Goal: Information Seeking & Learning: Learn about a topic

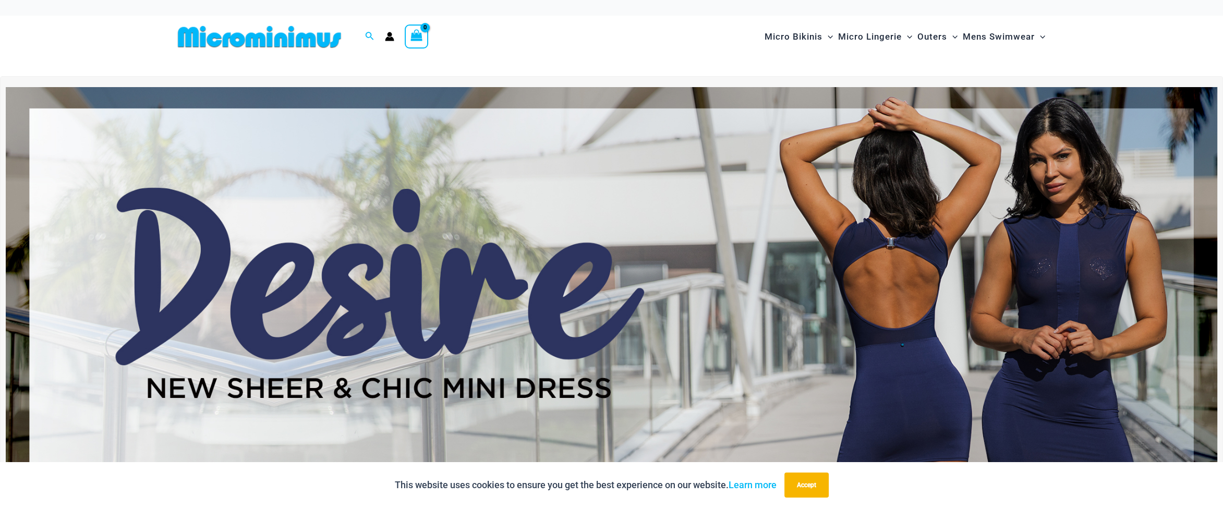
click at [610, 27] on div "Micro Bikinis Menu Toggle Sexy Bikini Sets Bikini Tops Bikini Bottoms Menu Togg…" at bounding box center [825, 37] width 450 height 42
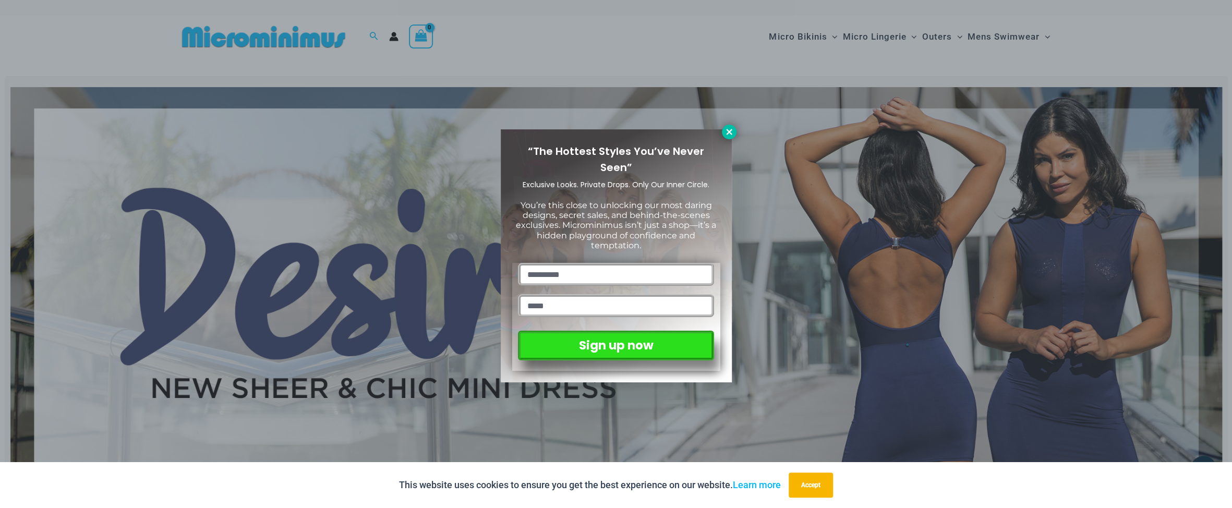
click at [732, 131] on icon at bounding box center [728, 131] width 9 height 9
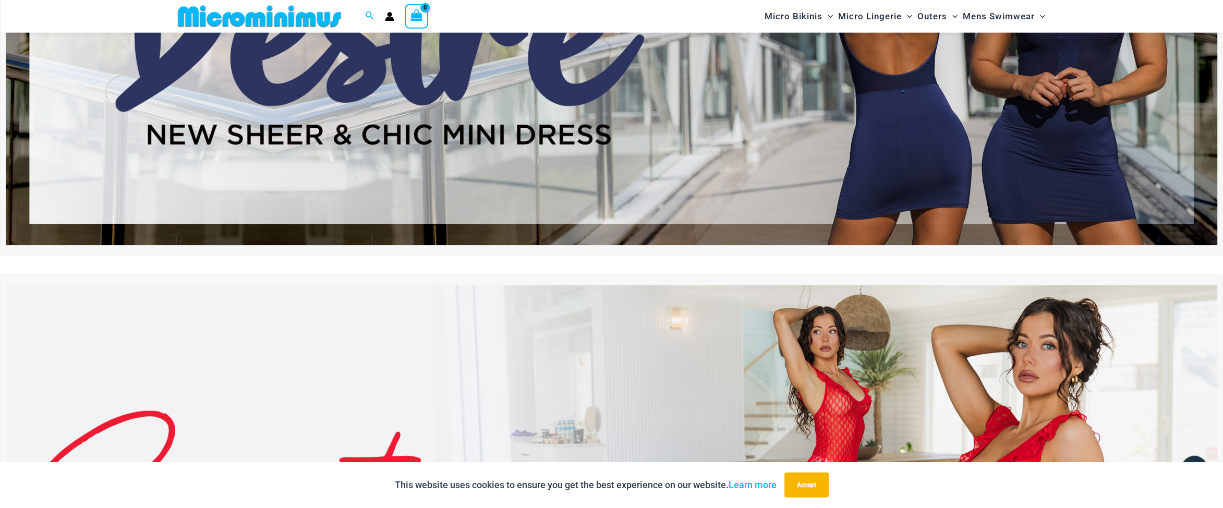
scroll to position [46, 0]
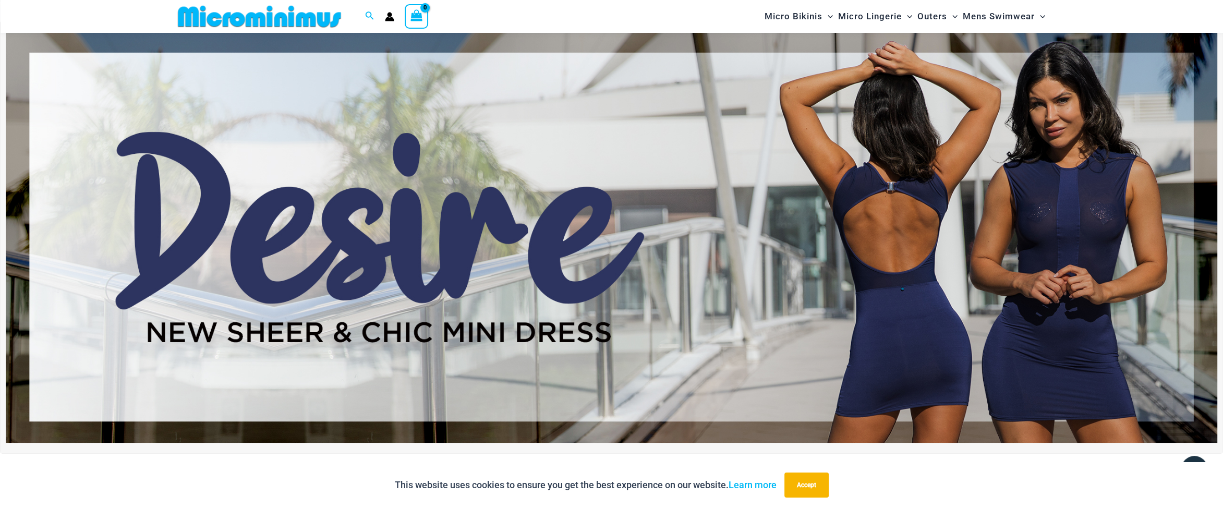
click at [966, 261] on img at bounding box center [611, 236] width 1211 height 411
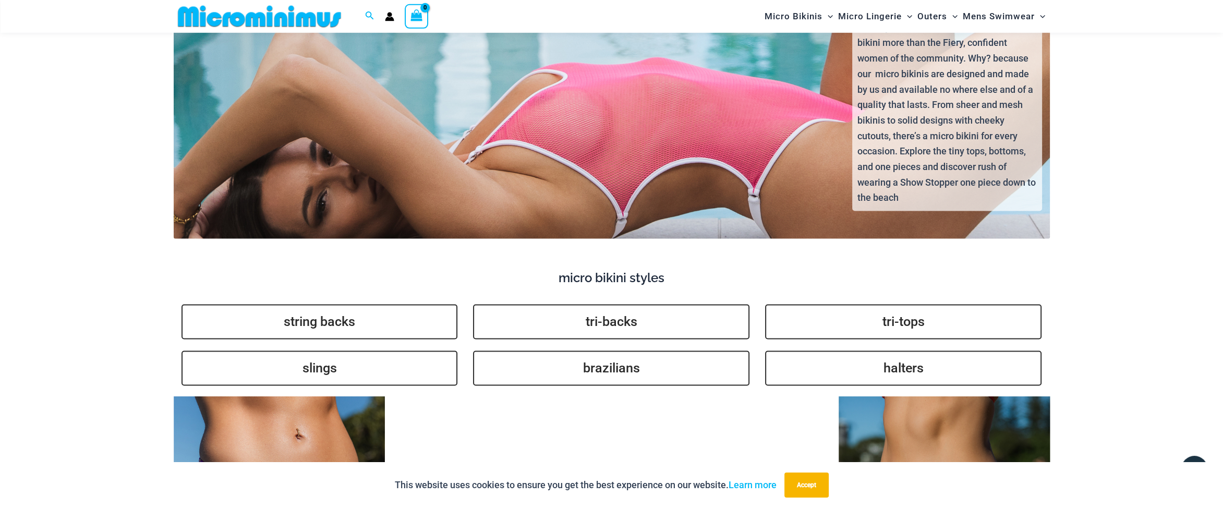
scroll to position [2524, 0]
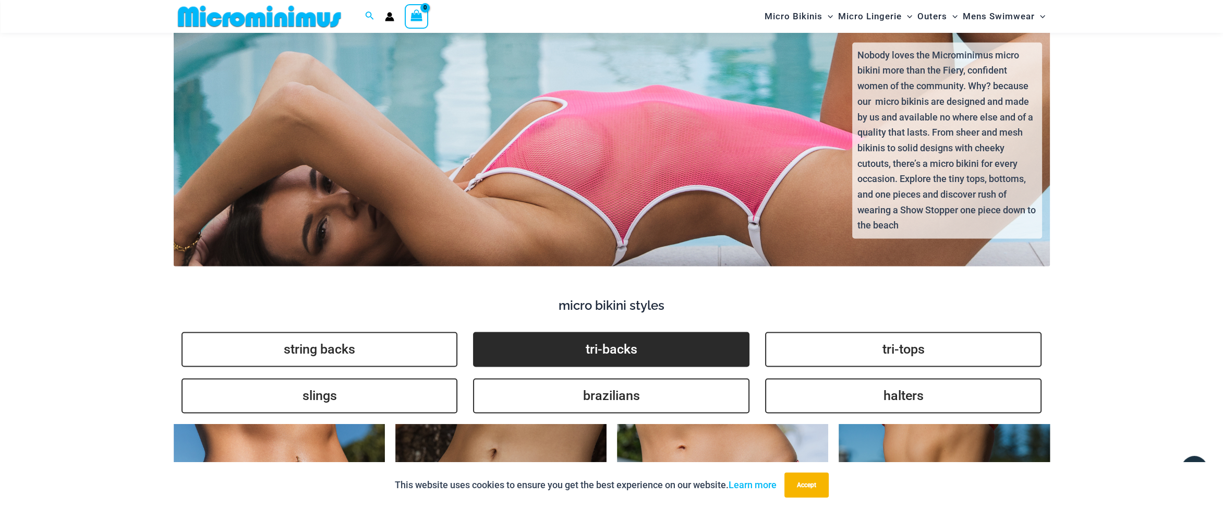
click at [589, 334] on link "tri-backs" at bounding box center [611, 349] width 276 height 35
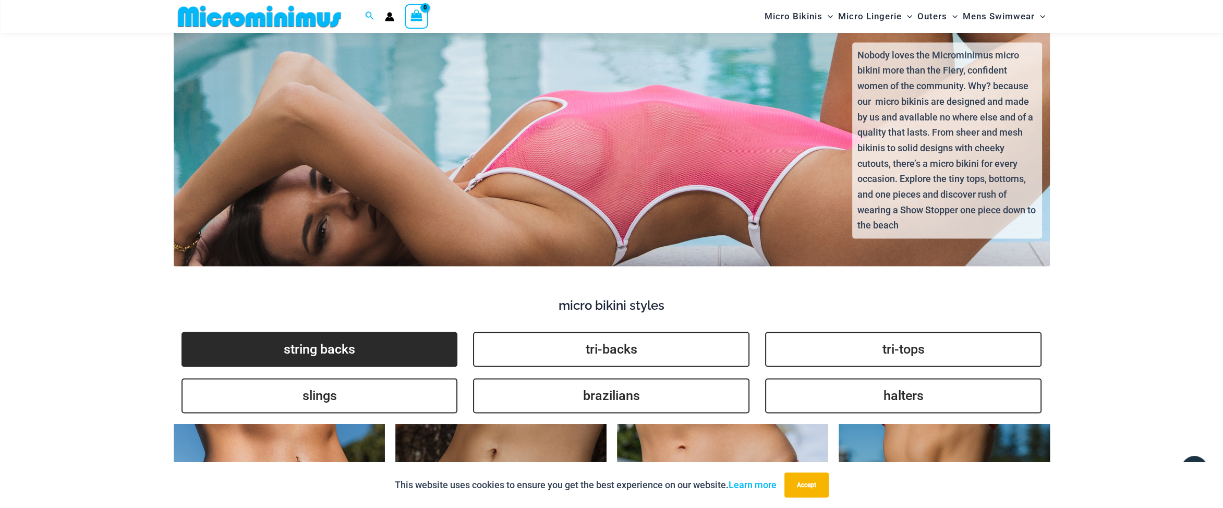
click at [335, 332] on link "string backs" at bounding box center [319, 349] width 276 height 35
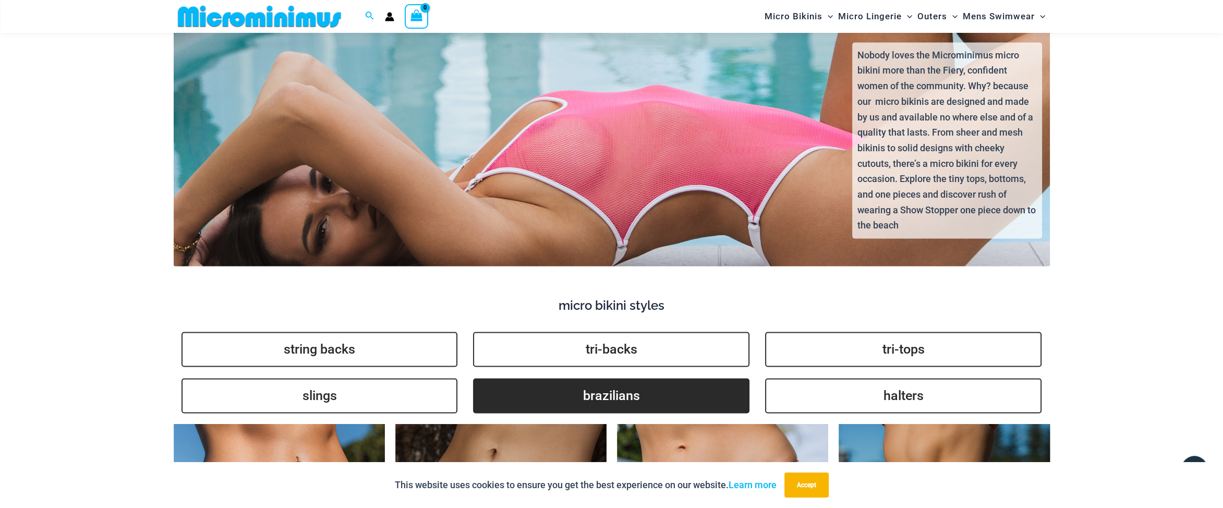
click at [609, 385] on link "brazilians" at bounding box center [611, 395] width 276 height 35
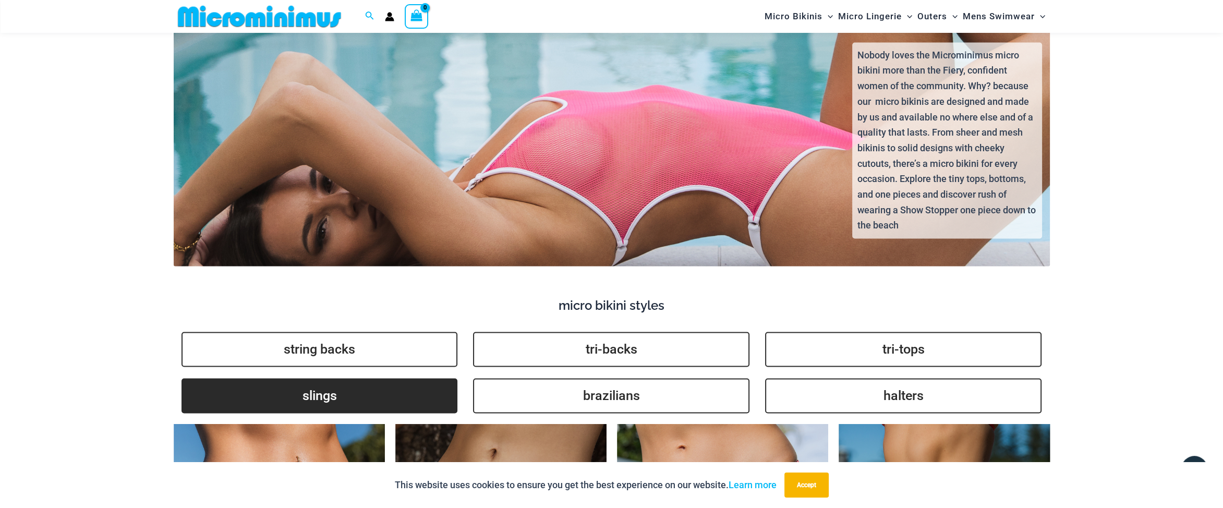
click at [391, 395] on link "slings" at bounding box center [319, 395] width 276 height 35
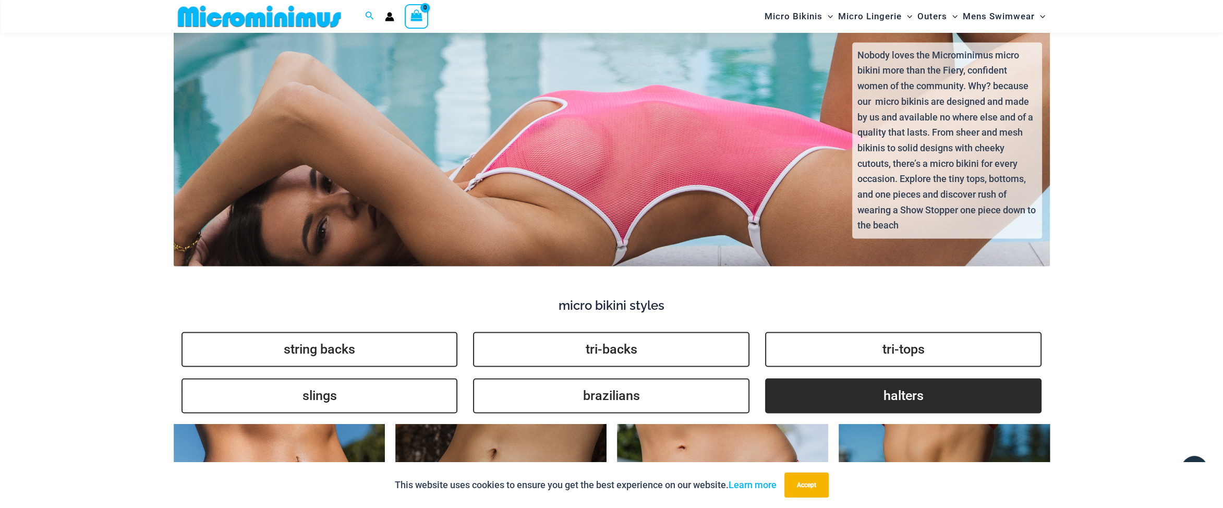
click at [926, 380] on link "halters" at bounding box center [903, 395] width 276 height 35
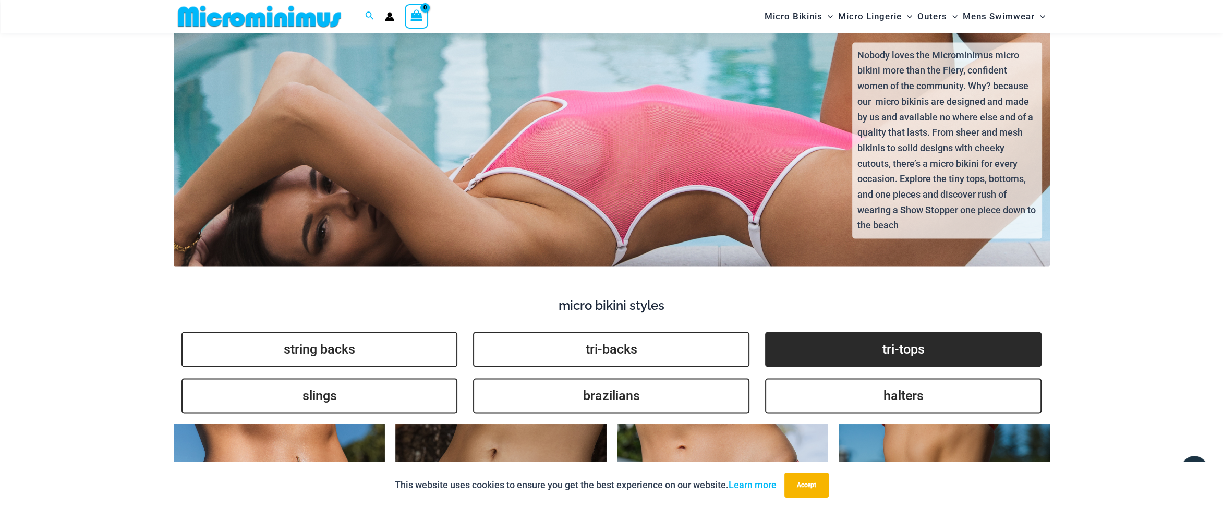
click at [853, 339] on link "tri-tops" at bounding box center [903, 349] width 276 height 35
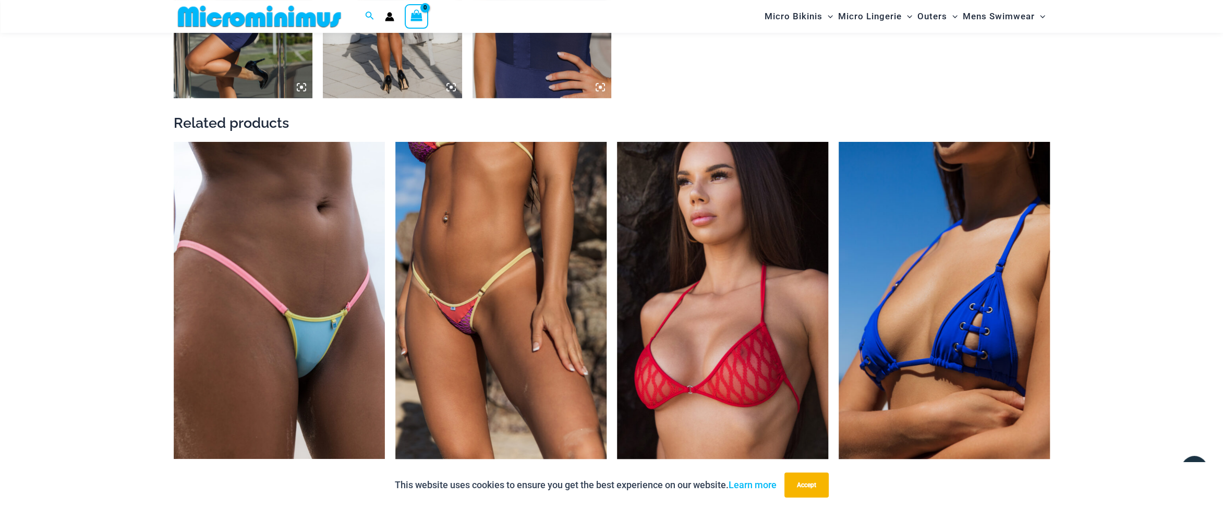
scroll to position [1313, 0]
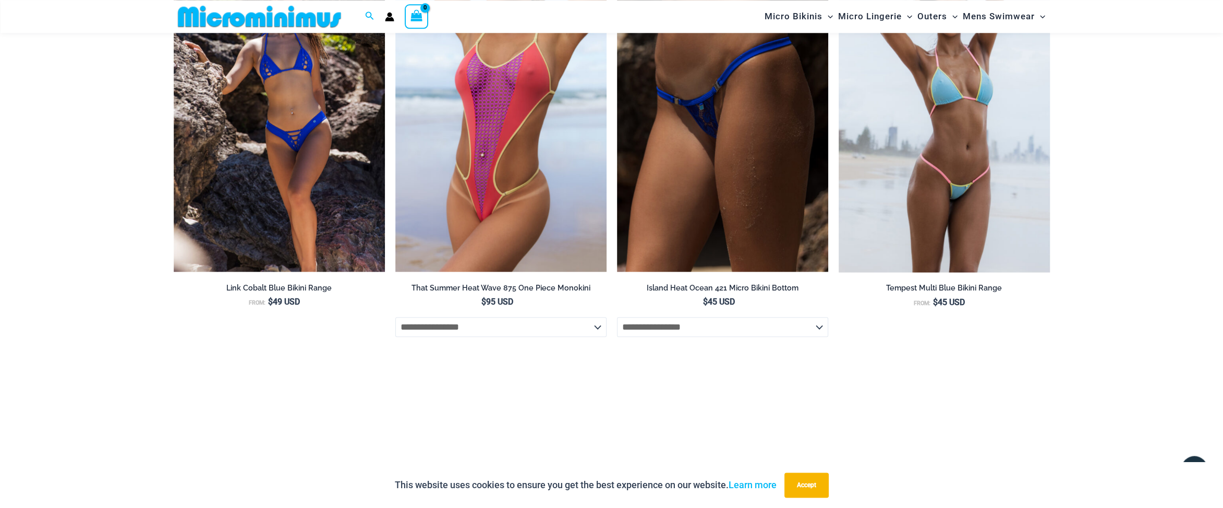
scroll to position [1644, 0]
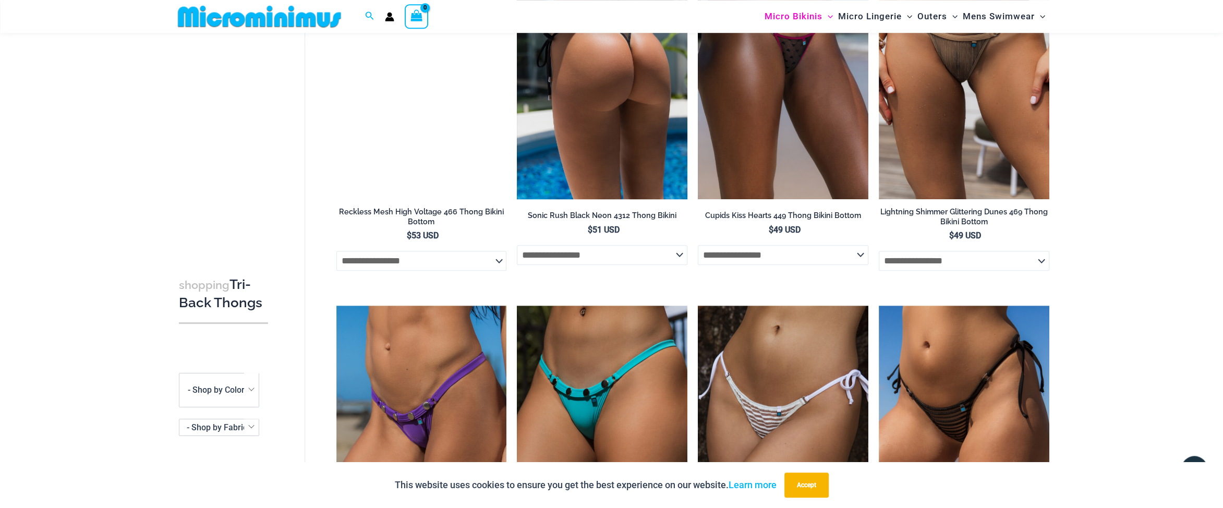
scroll to position [1257, 0]
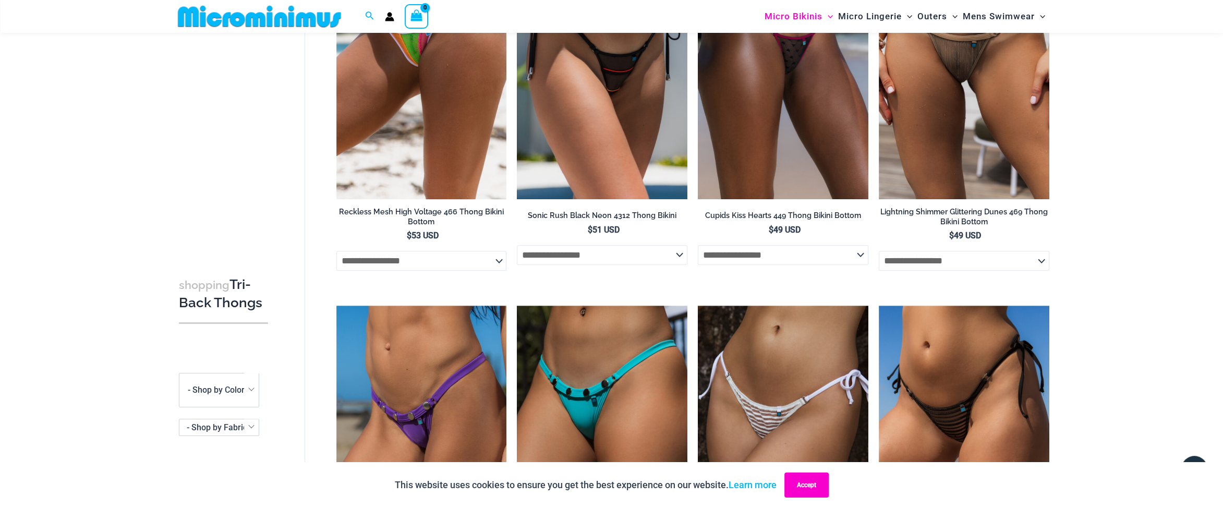
click at [807, 485] on button "Accept" at bounding box center [806, 484] width 44 height 25
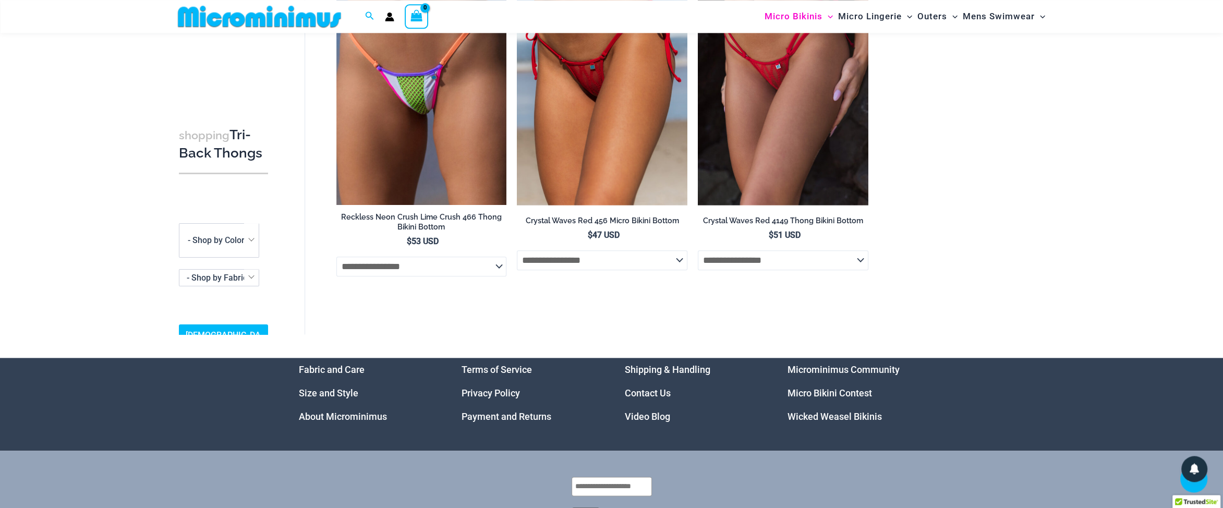
scroll to position [2028, 0]
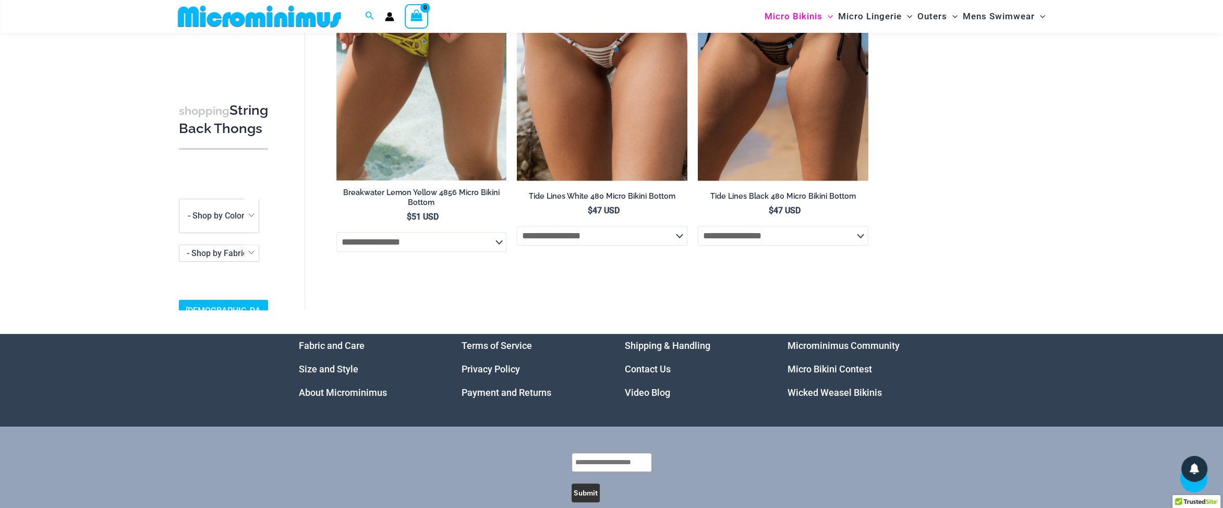
scroll to position [1697, 0]
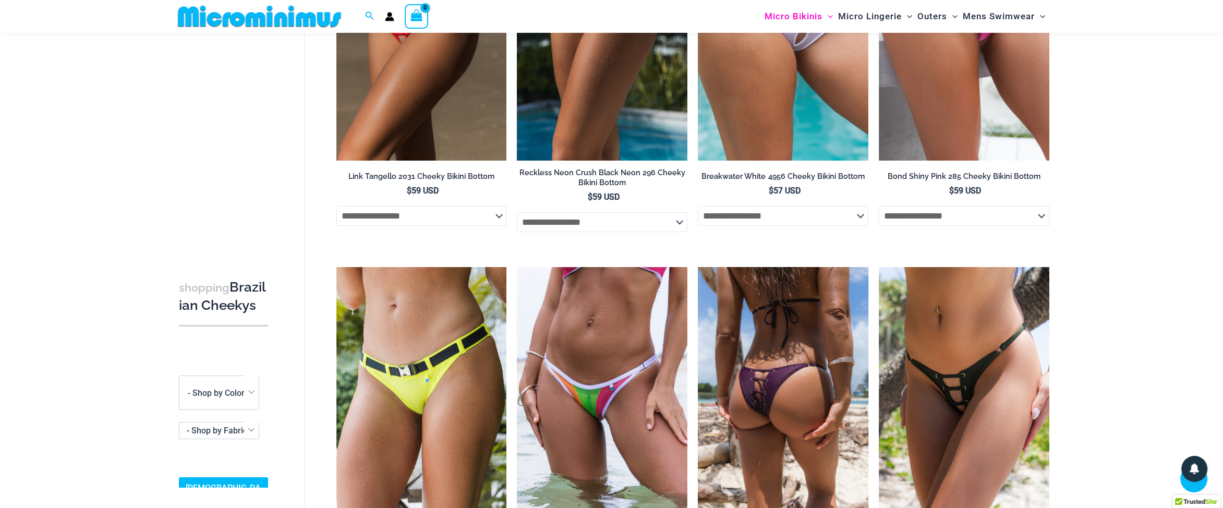
scroll to position [211, 0]
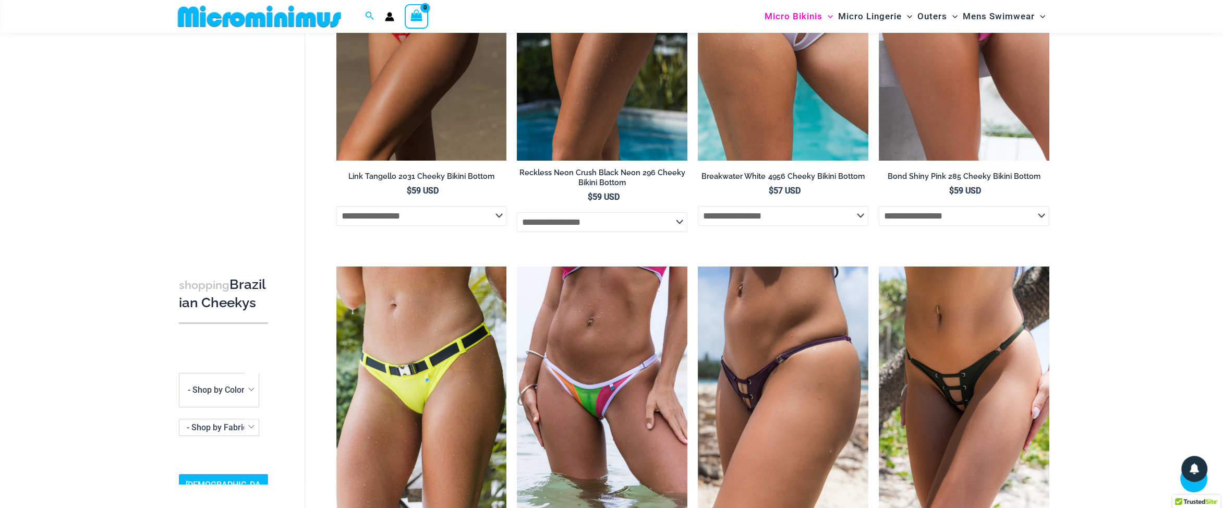
click at [1126, 303] on div "**********" at bounding box center [611, 437] width 1223 height 1199
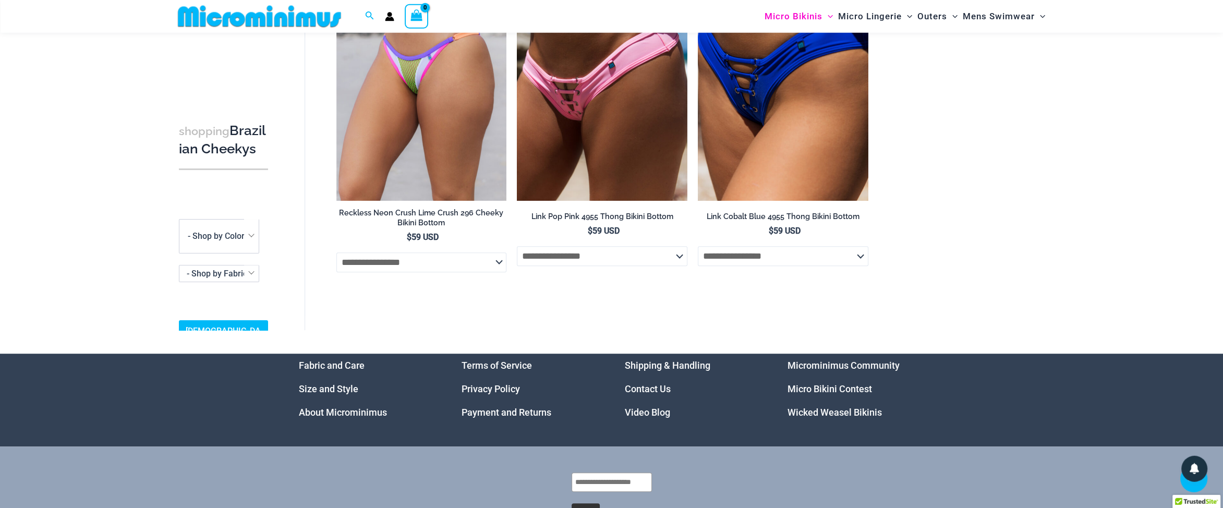
scroll to position [927, 0]
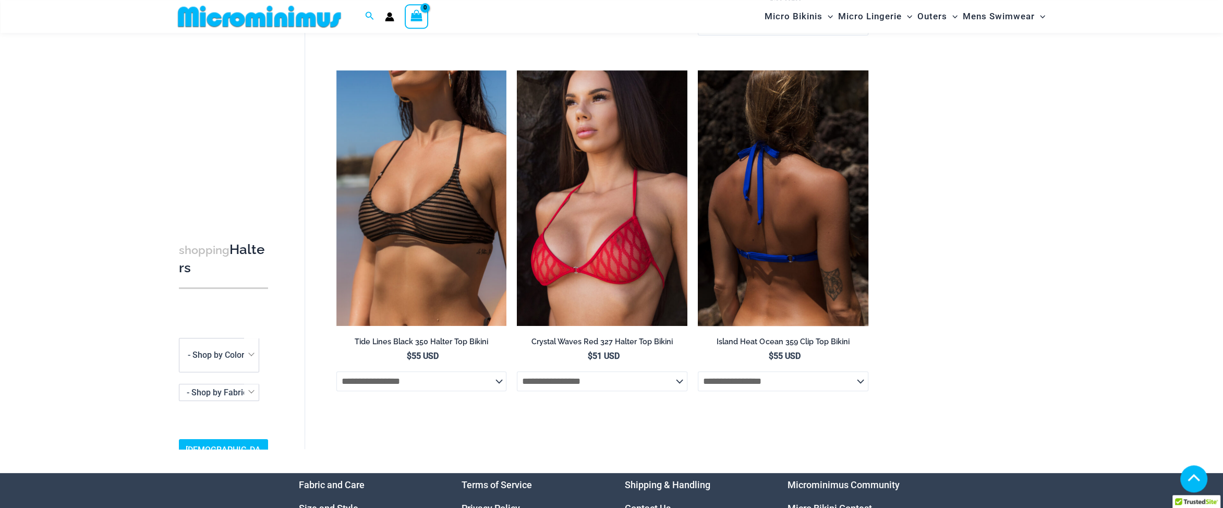
scroll to position [432, 0]
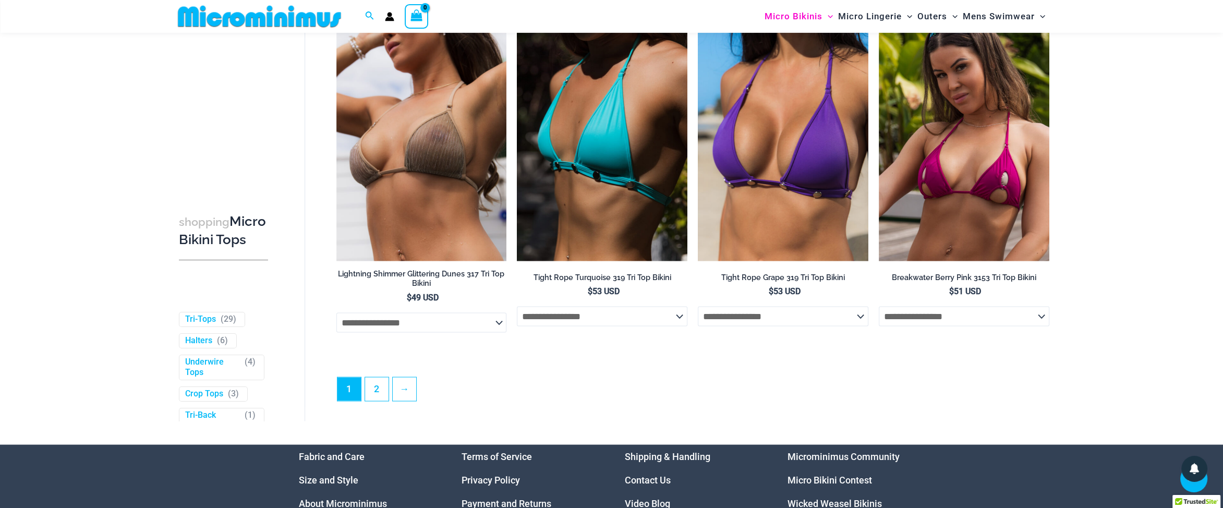
scroll to position [2964, 0]
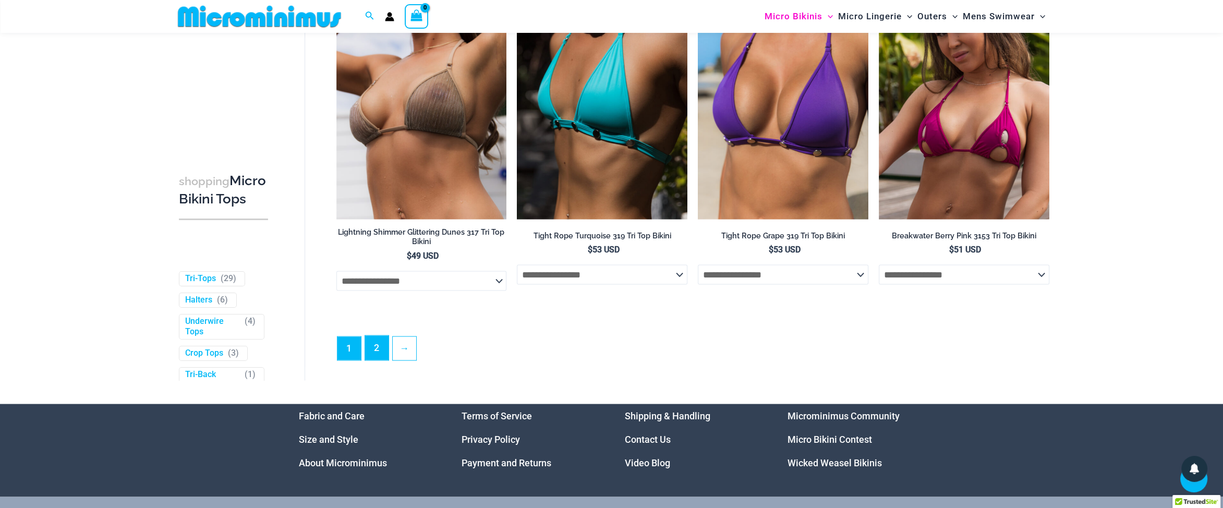
click at [379, 348] on link "2" at bounding box center [376, 347] width 23 height 25
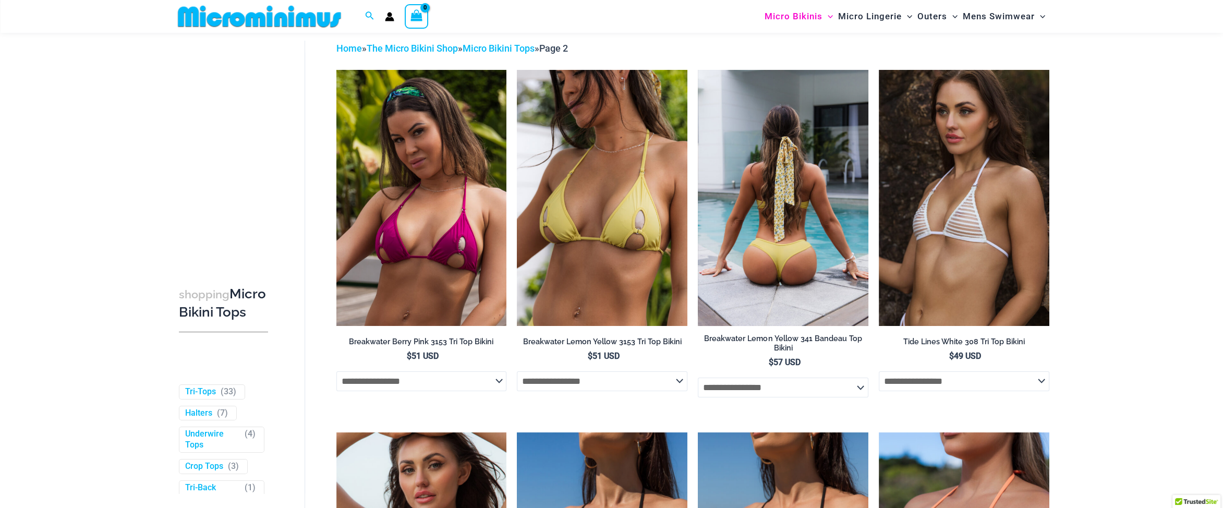
scroll to position [55, 0]
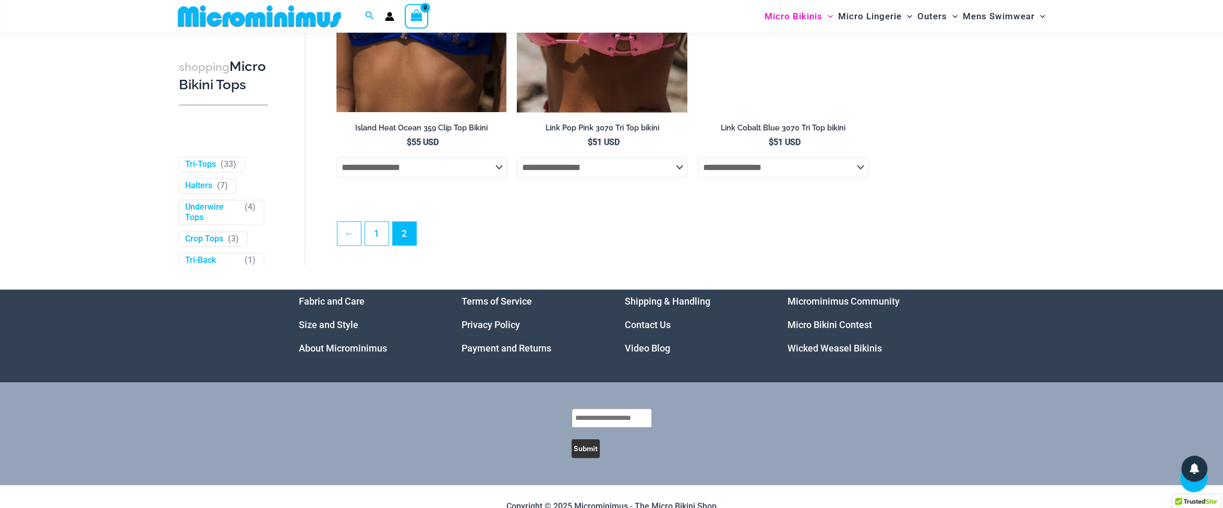
scroll to position [1731, 0]
